Goal: Task Accomplishment & Management: Manage account settings

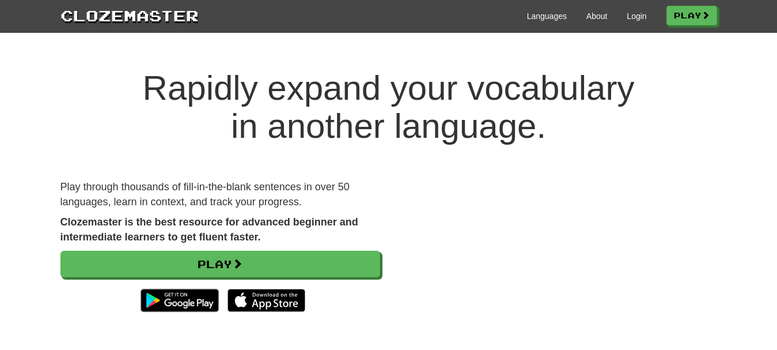
click at [636, 24] on div "Languages About Login Play" at bounding box center [458, 15] width 518 height 21
click at [631, 15] on link "Login" at bounding box center [637, 16] width 20 height 12
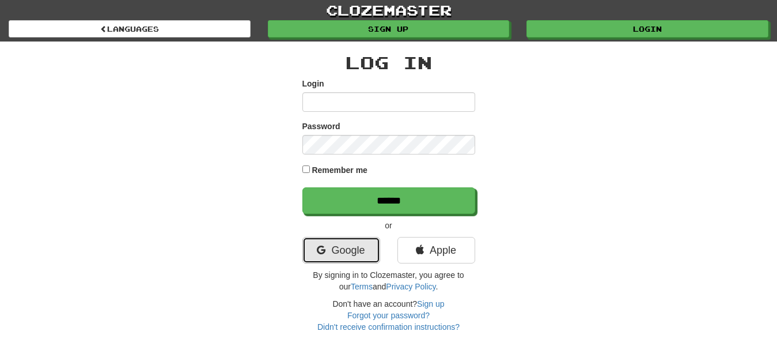
click at [357, 246] on link "Google" at bounding box center [341, 250] width 78 height 26
